Goal: Task Accomplishment & Management: Use online tool/utility

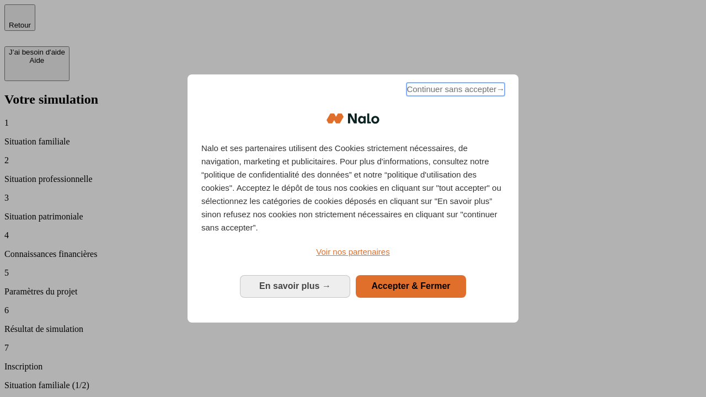
click at [454, 91] on span "Continuer sans accepter →" at bounding box center [455, 89] width 98 height 13
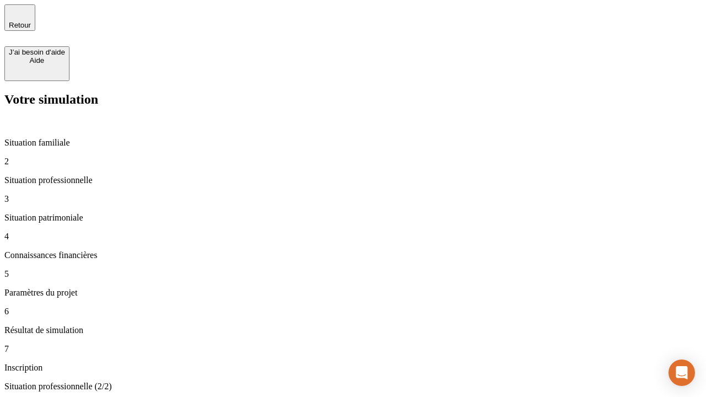
type input "30 000"
type input "1 000"
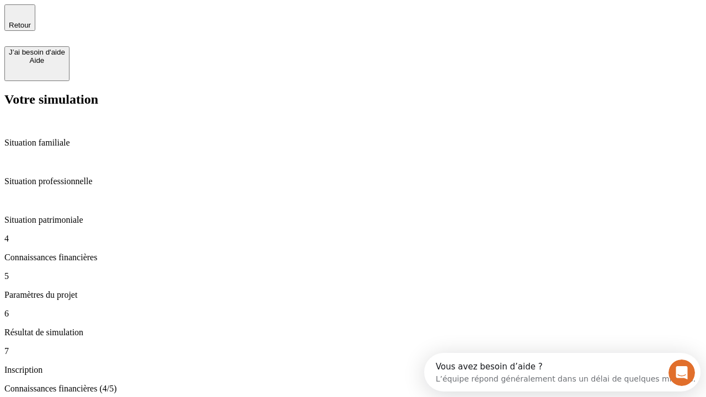
scroll to position [7, 0]
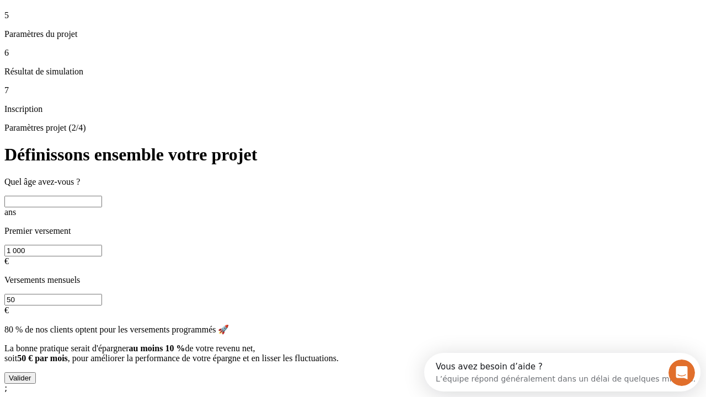
scroll to position [21, 0]
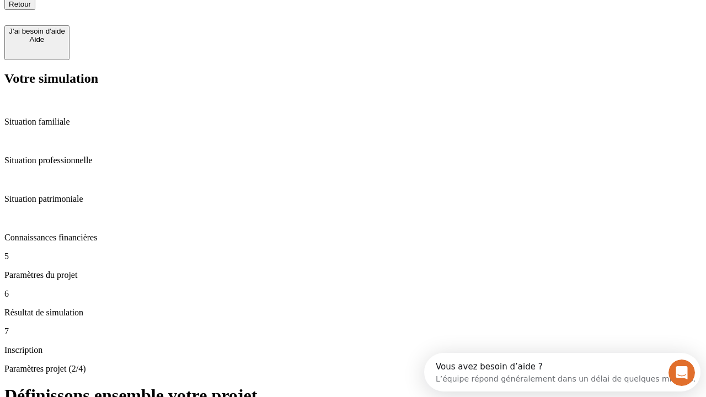
type input "40"
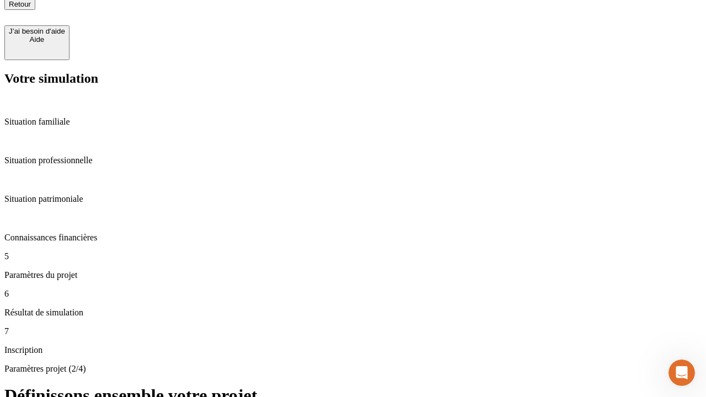
type input "200 000"
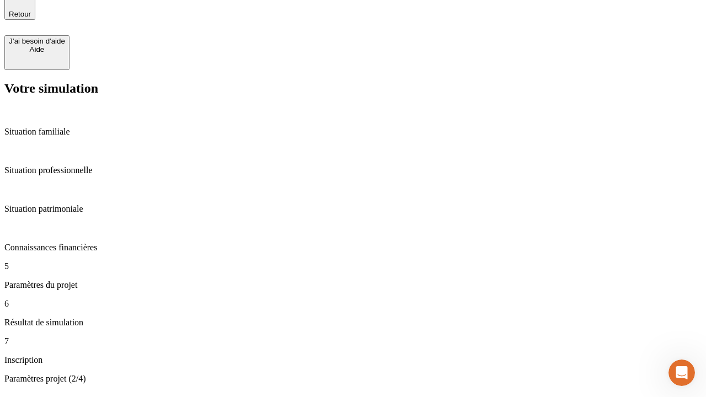
type input "640"
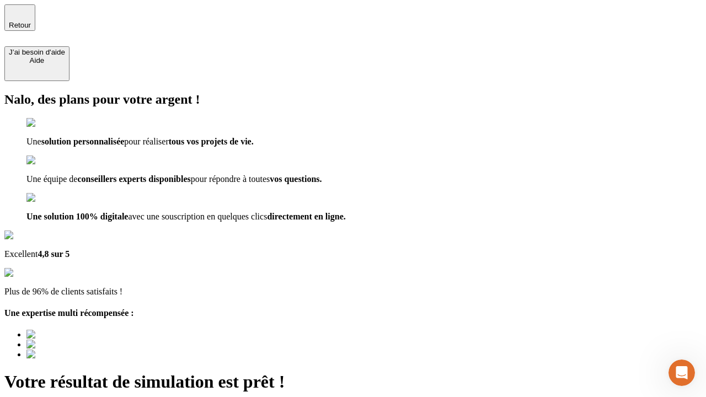
type input "[EMAIL_ADDRESS][DOMAIN_NAME]"
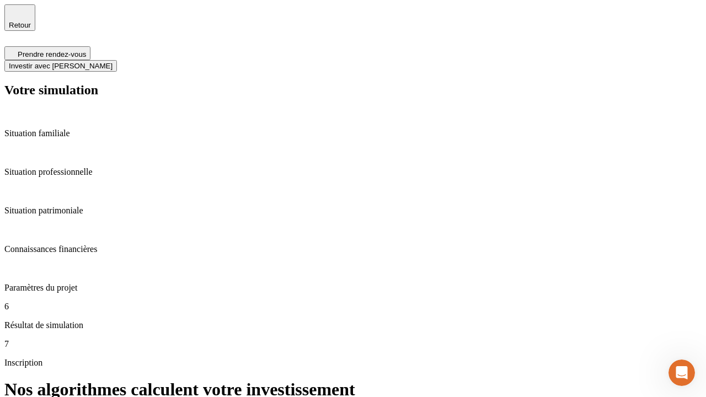
click at [112, 62] on span "Investir avec [PERSON_NAME]" at bounding box center [61, 66] width 104 height 8
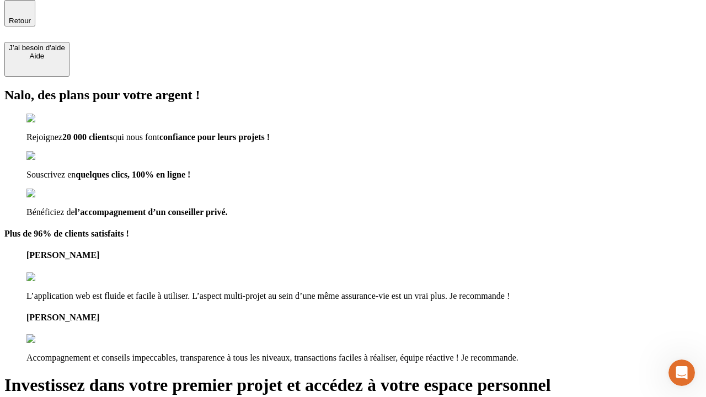
scroll to position [3, 0]
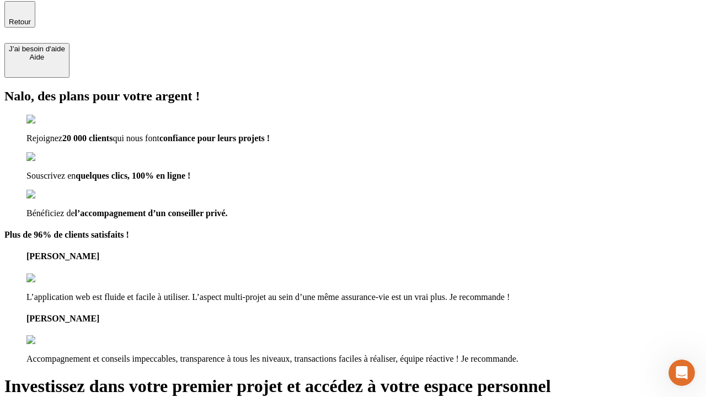
type input "[PERSON_NAME][EMAIL_ADDRESS][DOMAIN_NAME]"
